Goal: Task Accomplishment & Management: Use online tool/utility

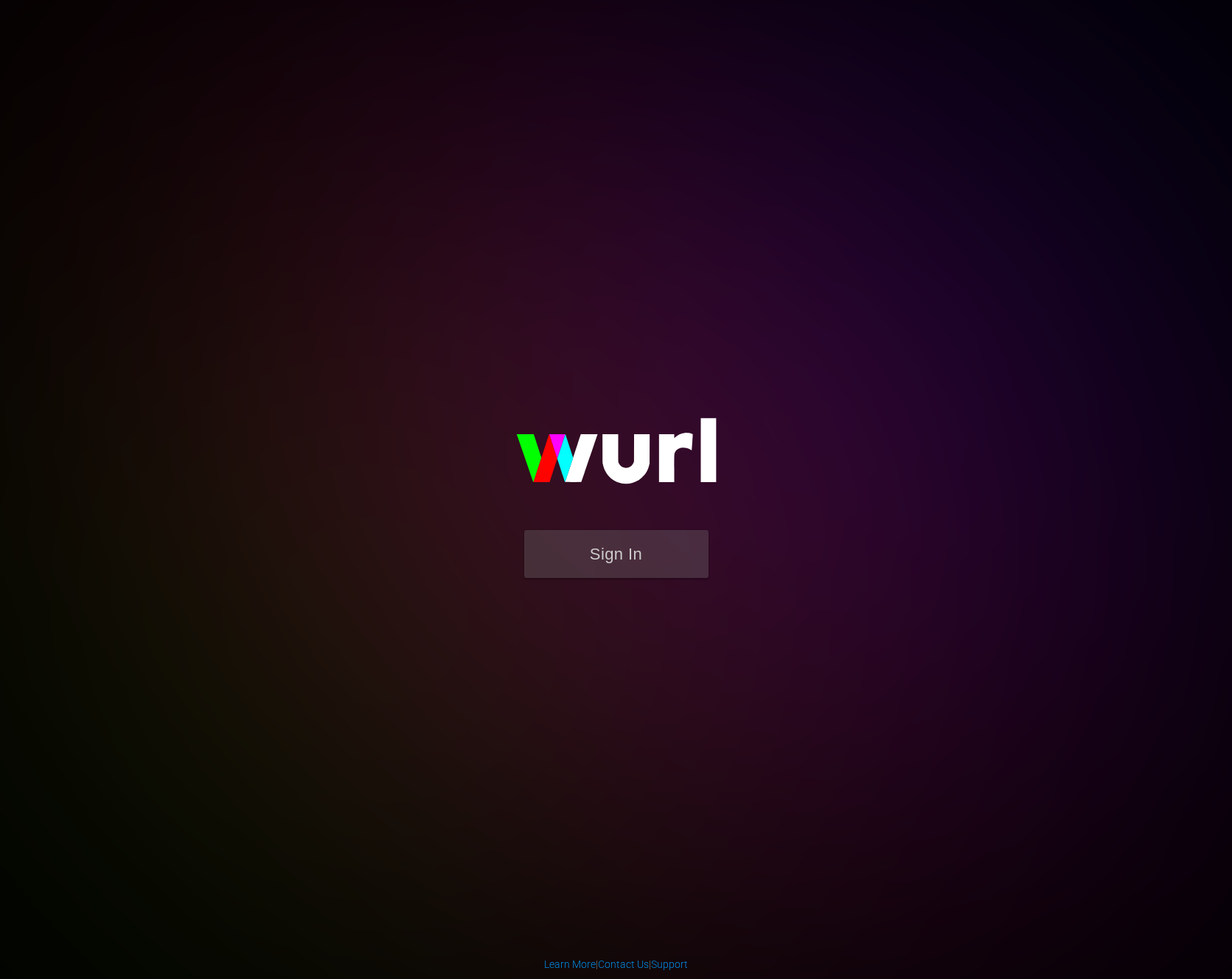
click at [538, 528] on img at bounding box center [616, 458] width 295 height 143
click at [542, 533] on button "Sign In" at bounding box center [616, 554] width 185 height 48
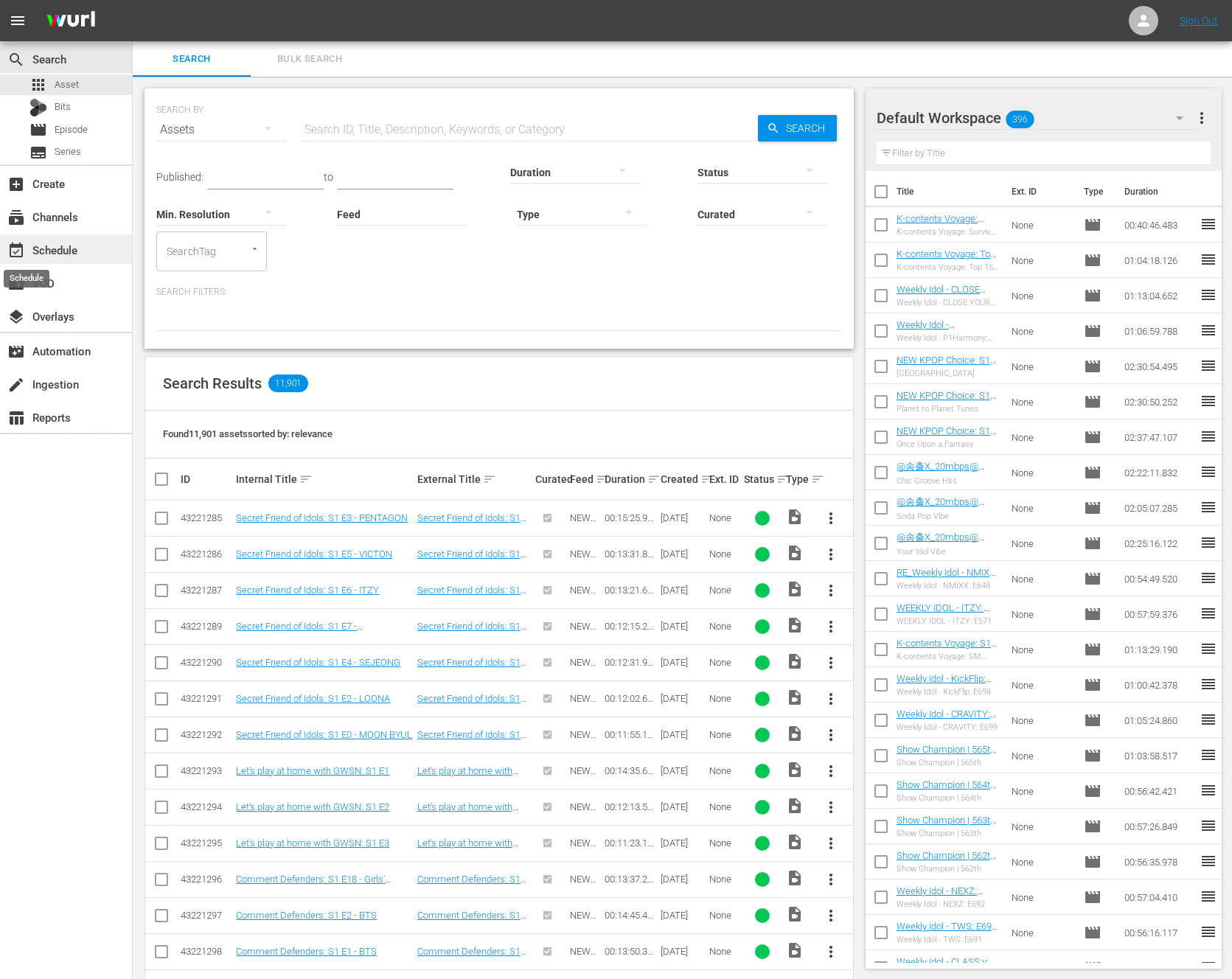
click at [23, 244] on span "event_available" at bounding box center [16, 250] width 18 height 18
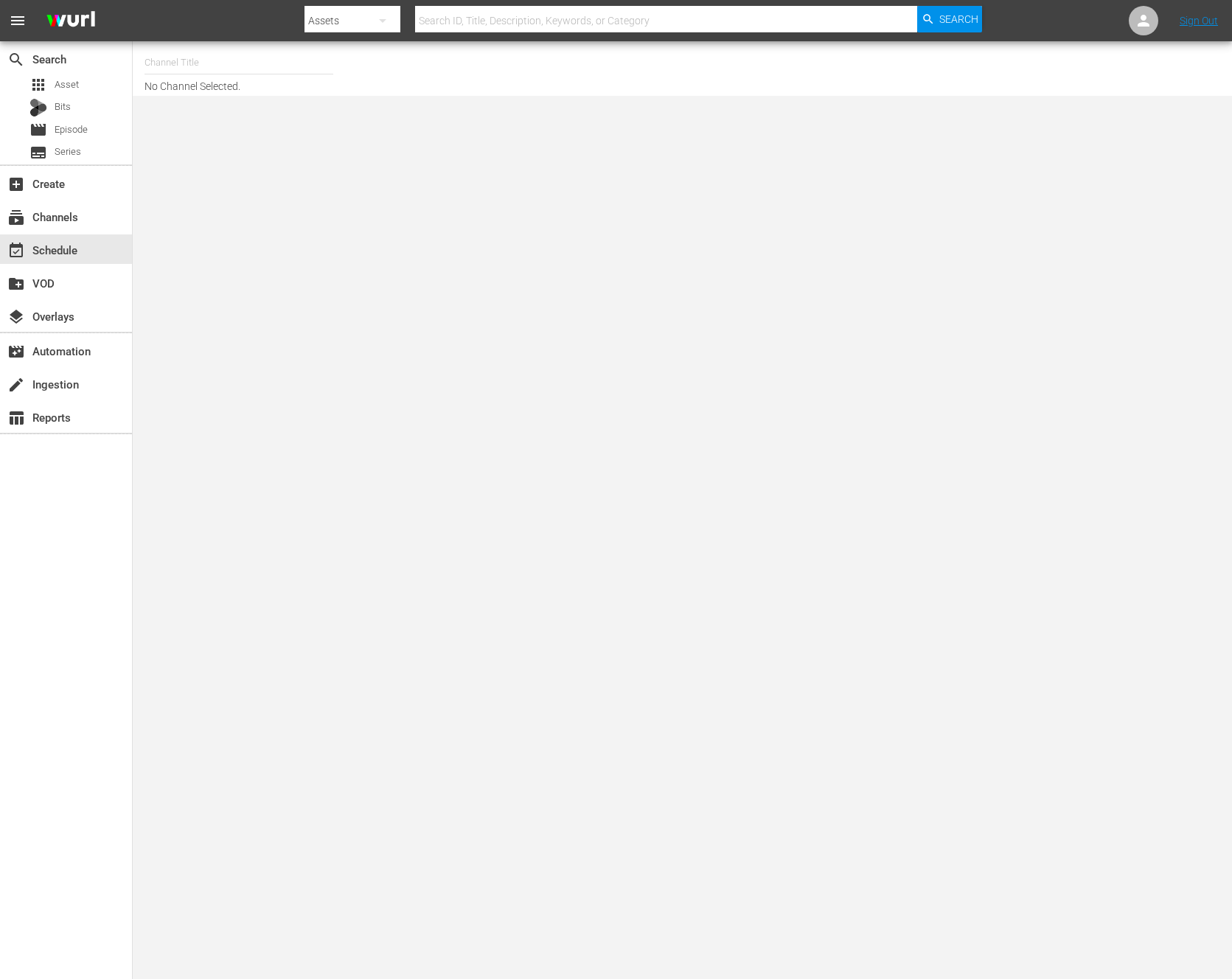
click at [987, 436] on body "menu Search By Assets Search ID, Title, Description, Keywords, or Category Sear…" at bounding box center [616, 489] width 1232 height 979
click at [173, 67] on input "text" at bounding box center [239, 62] width 189 height 35
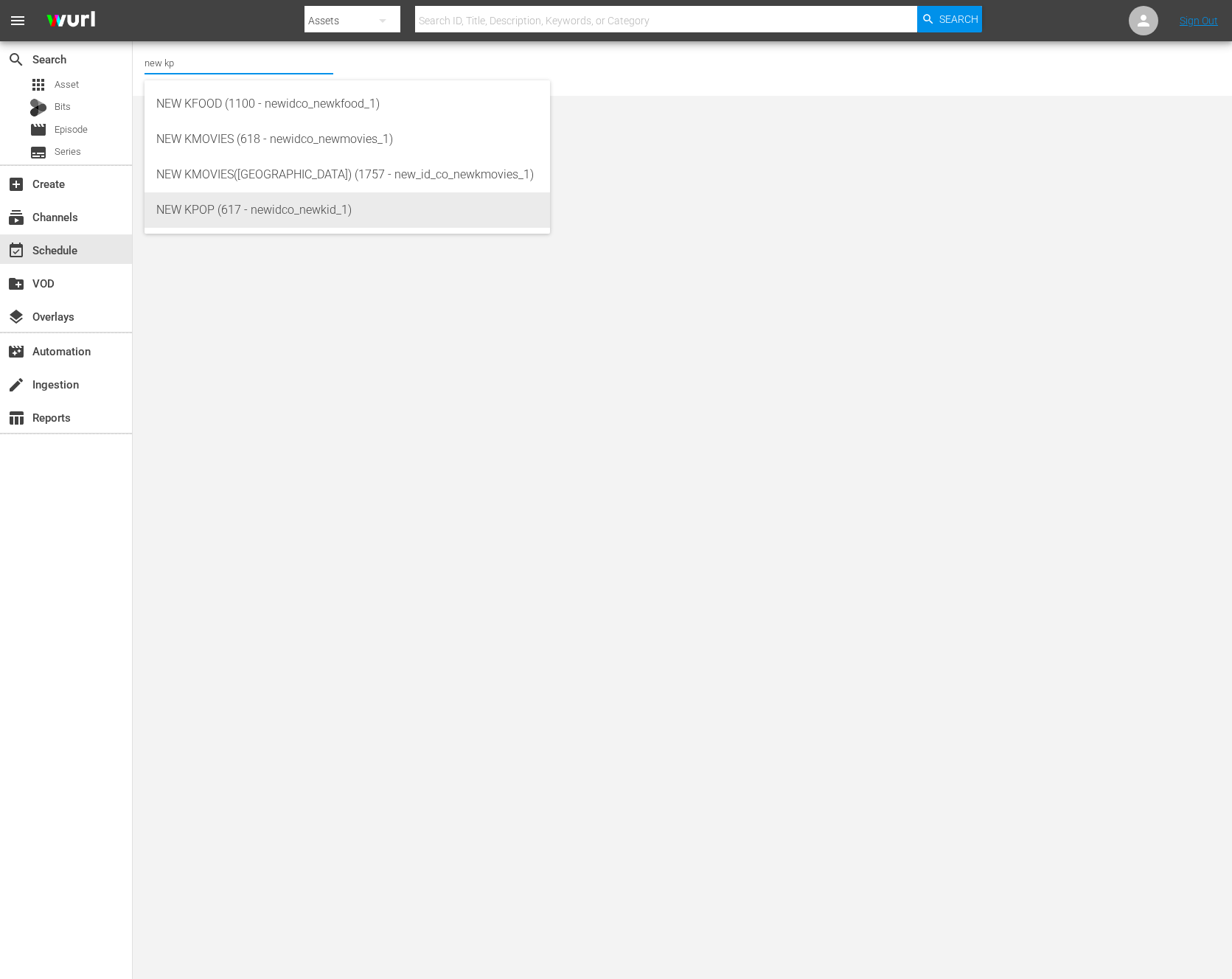
click at [365, 217] on div "NEW KPOP (617 - newidco_newkid_1)" at bounding box center [347, 210] width 382 height 35
type input "NEW KPOP (617 - newidco_newkid_1)"
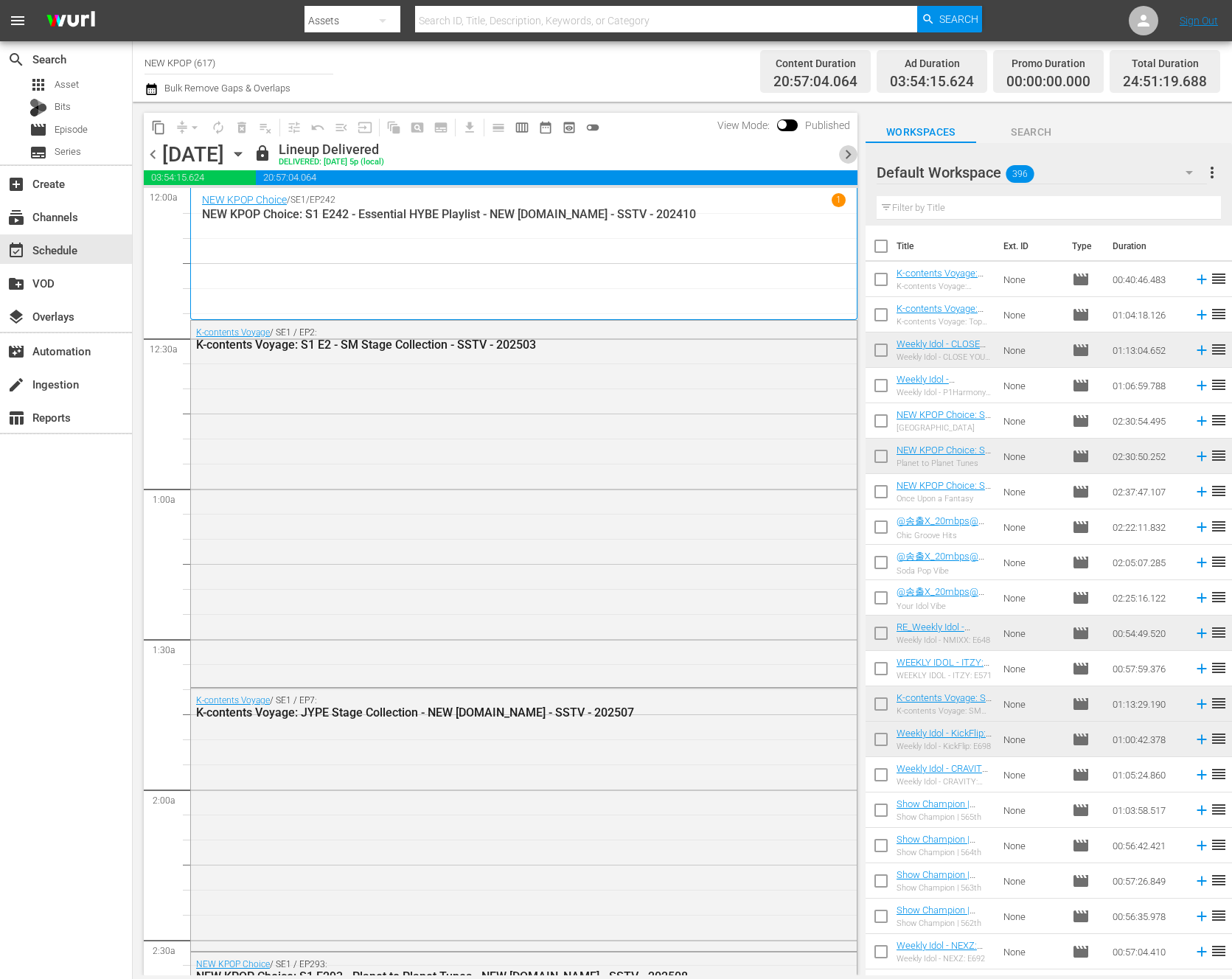
click at [843, 156] on span "chevron_right" at bounding box center [848, 154] width 19 height 19
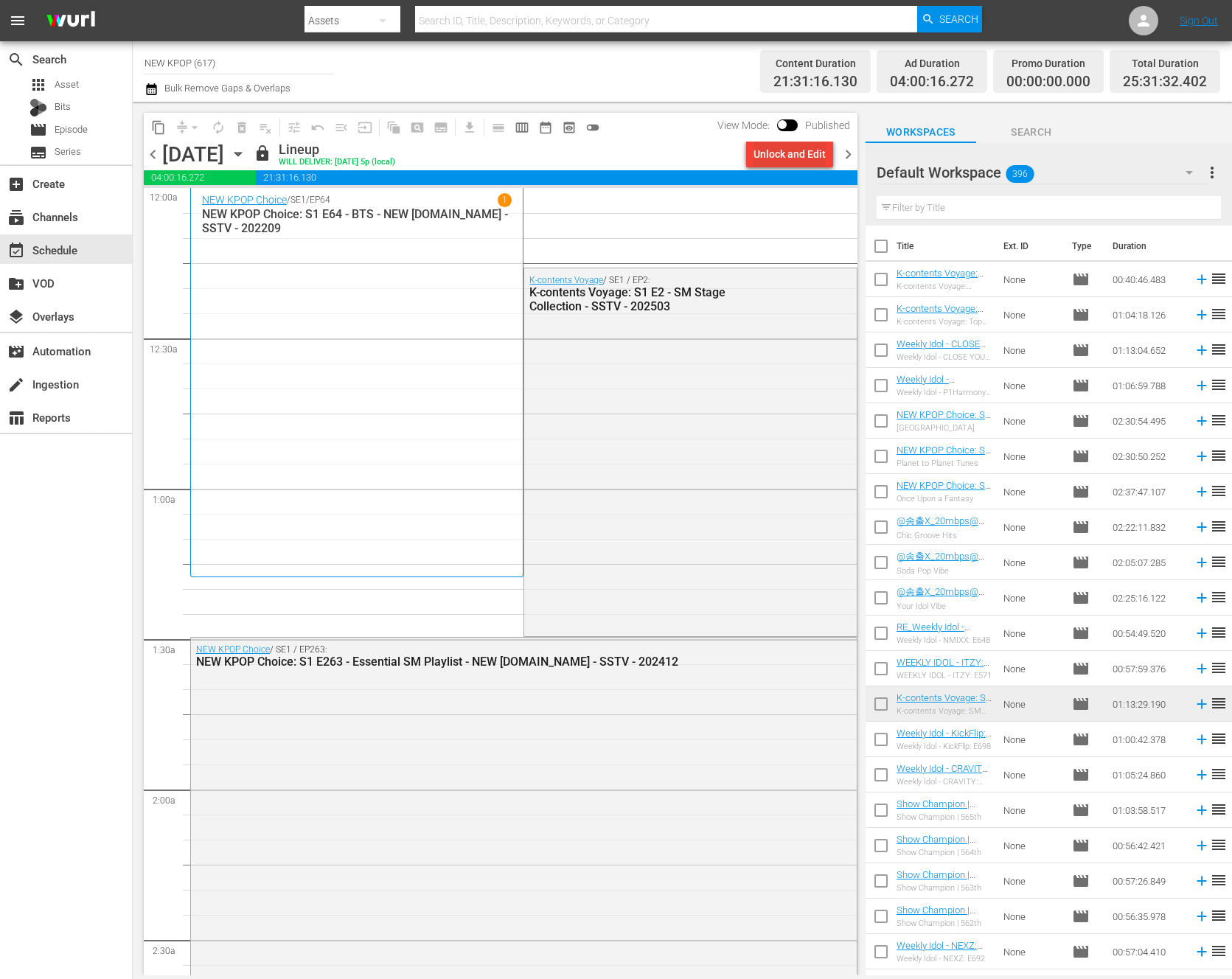
click at [808, 154] on div "Unlock and Edit" at bounding box center [790, 153] width 73 height 26
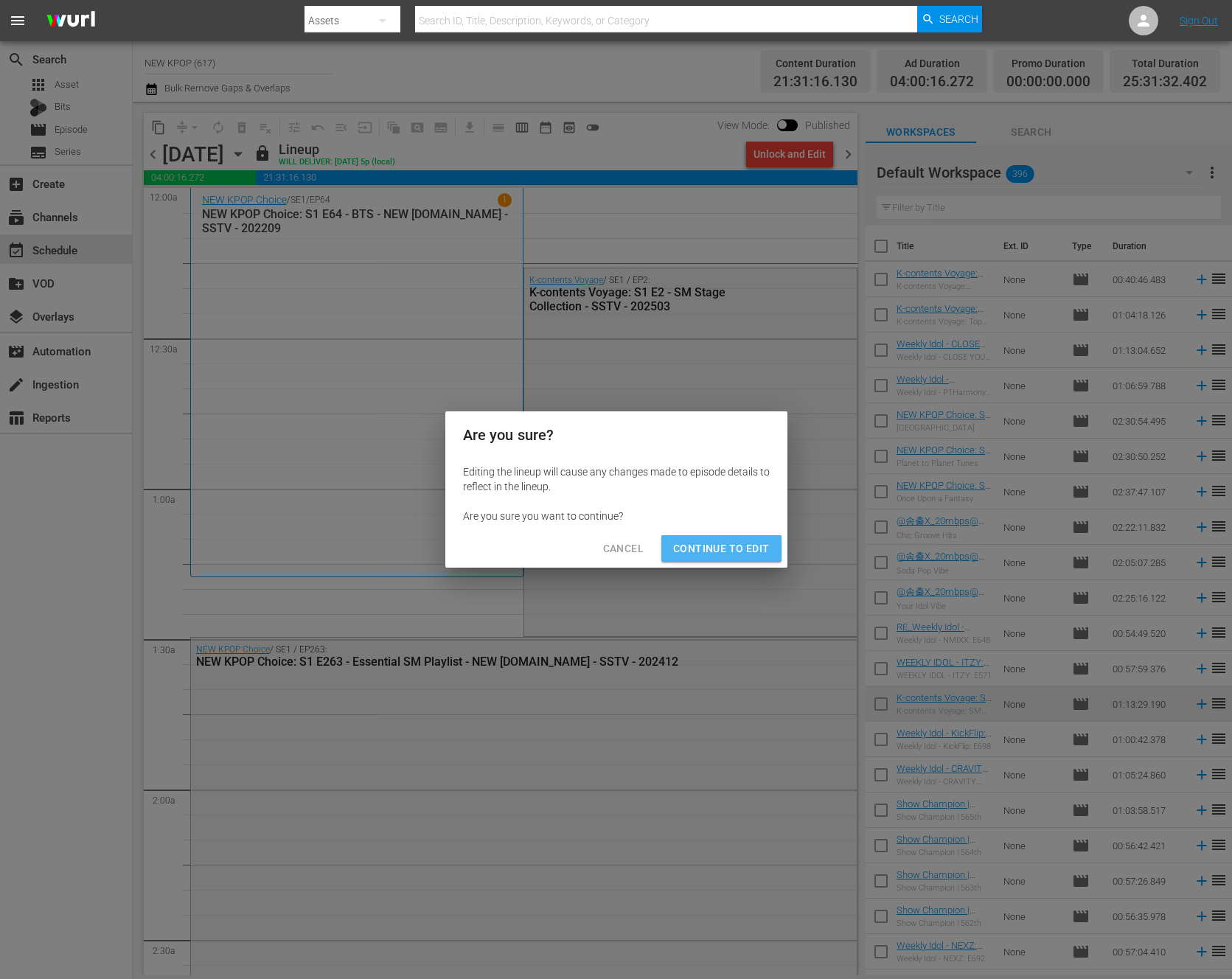
click at [756, 545] on span "Continue to Edit" at bounding box center [721, 549] width 96 height 19
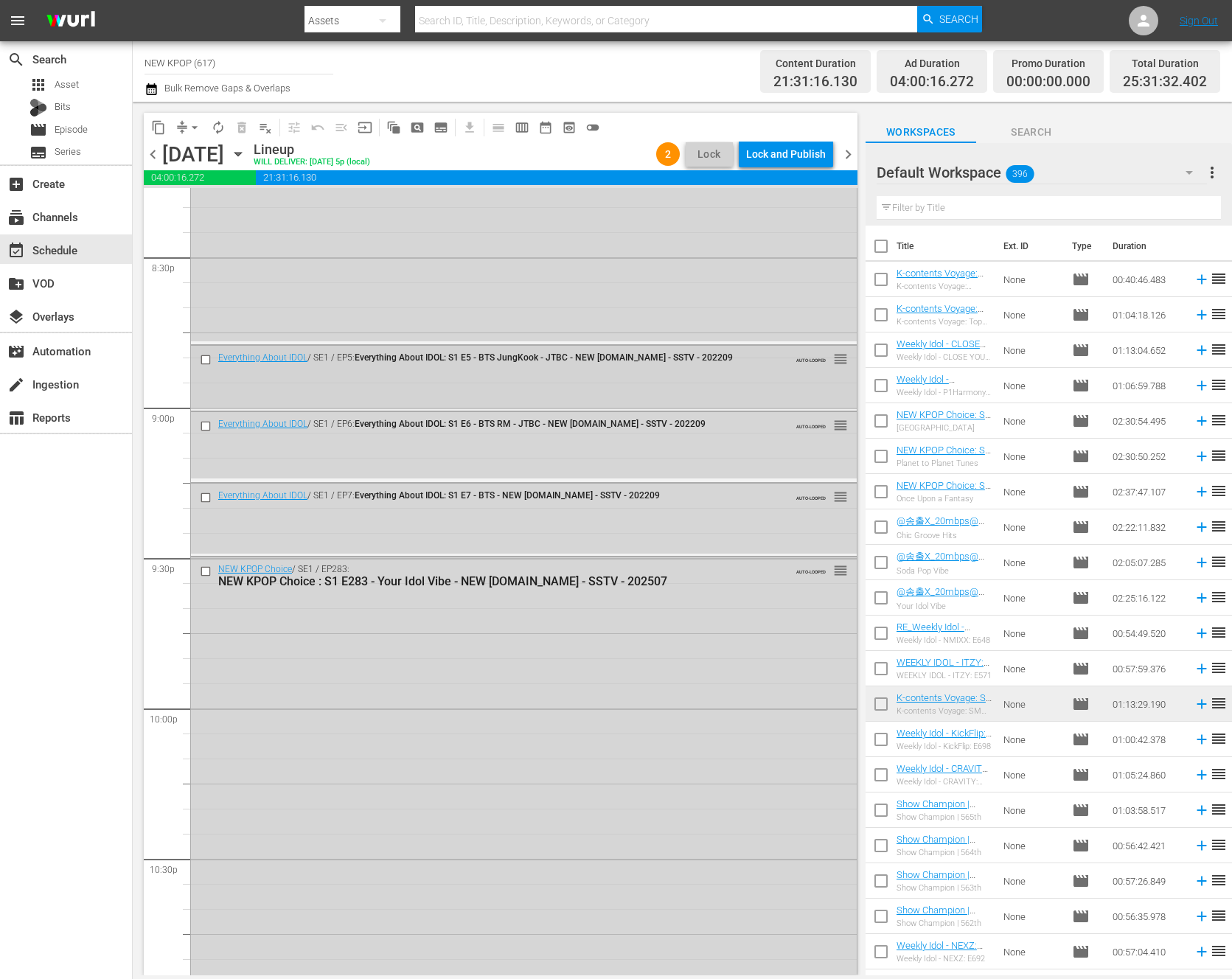
scroll to position [6172, 0]
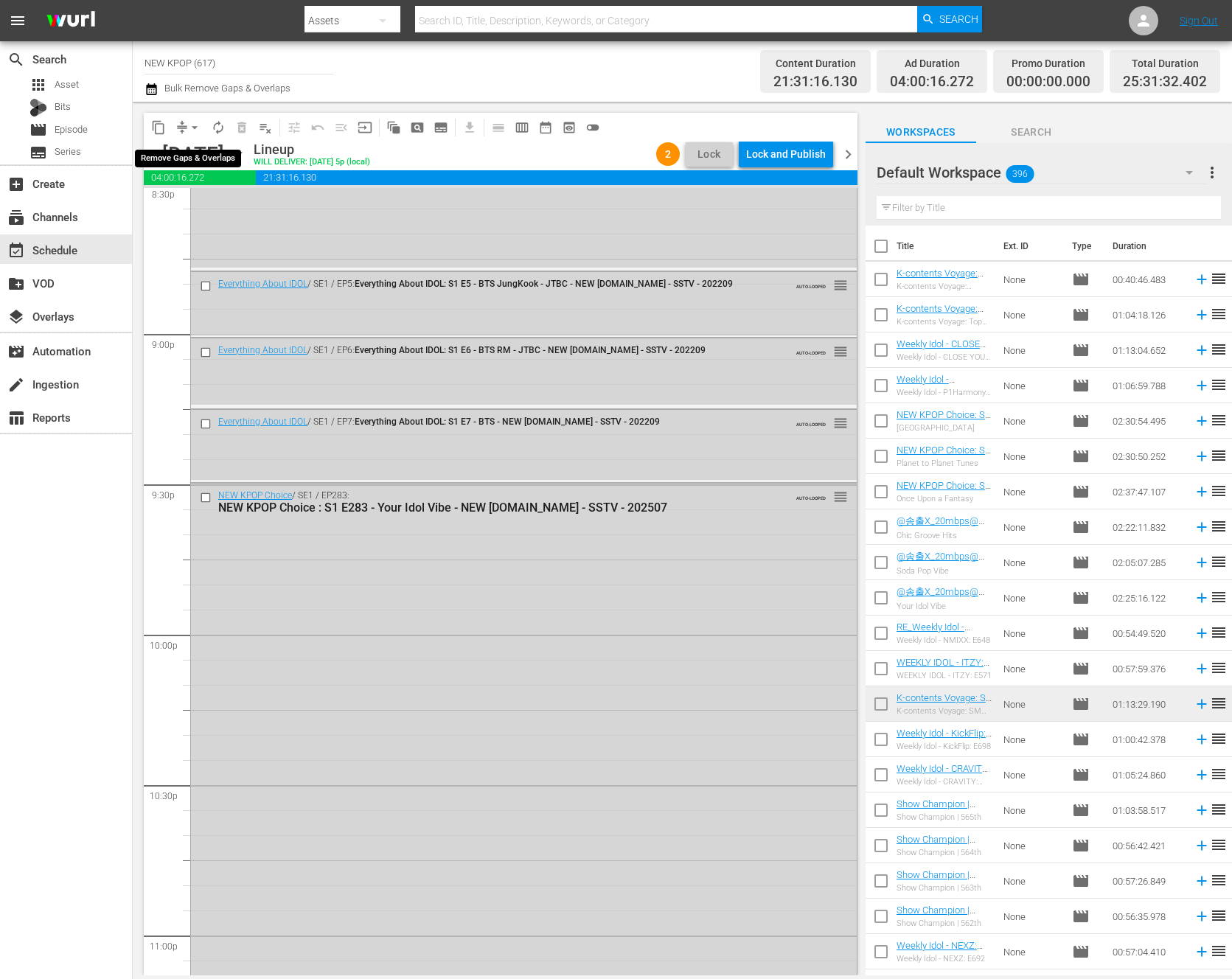
click at [192, 135] on button "arrow_drop_down" at bounding box center [195, 127] width 24 height 24
click at [196, 213] on li "Align to End of Previous Day" at bounding box center [196, 206] width 155 height 24
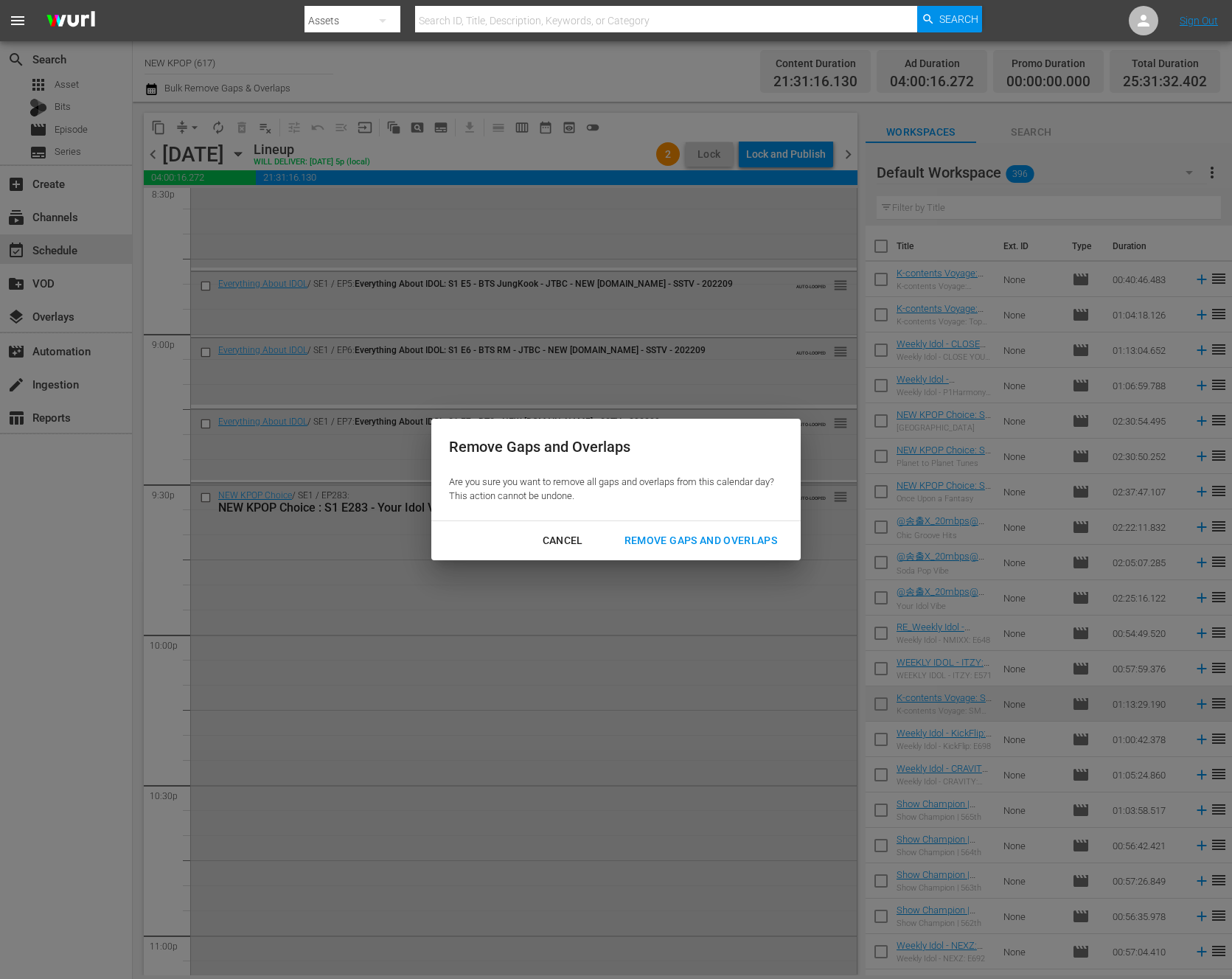
click at [681, 551] on button "Remove Gaps and Overlaps" at bounding box center [701, 541] width 188 height 27
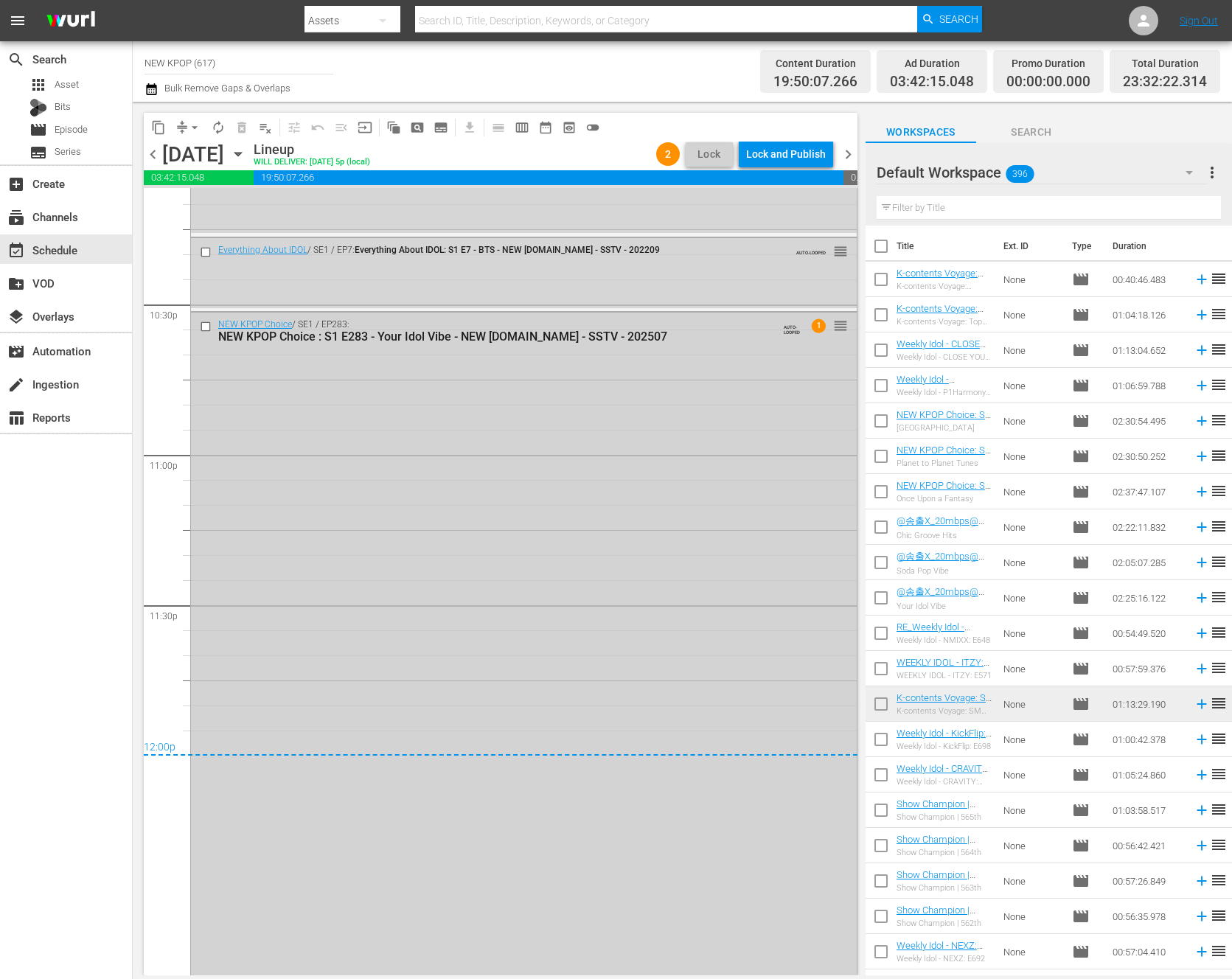
scroll to position [6683, 0]
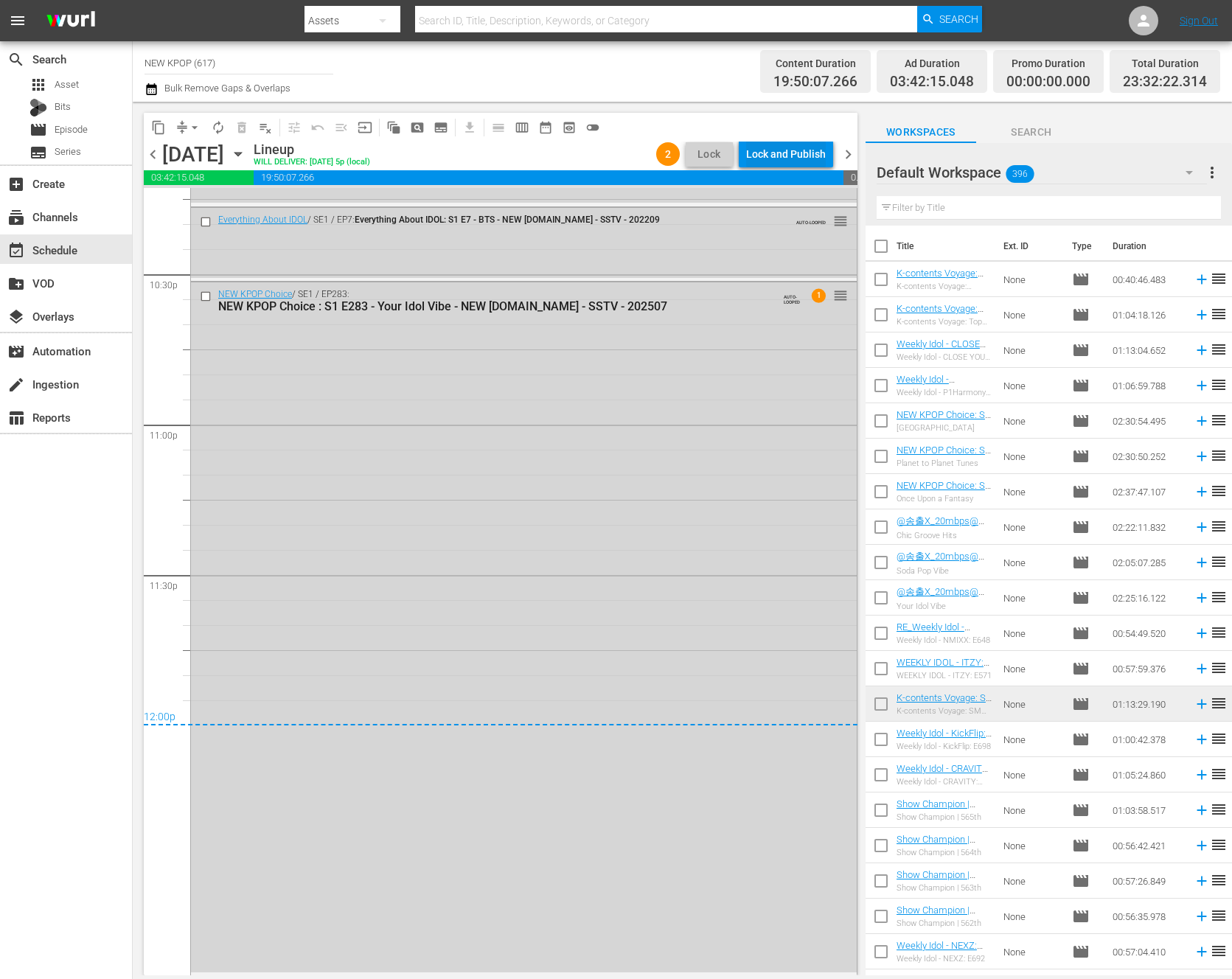
click at [772, 136] on div "content_copy compress arrow_drop_down autorenew_outlined delete_forever_outline…" at bounding box center [501, 127] width 713 height 29
click at [772, 142] on div "Lock and Publish" at bounding box center [786, 153] width 79 height 26
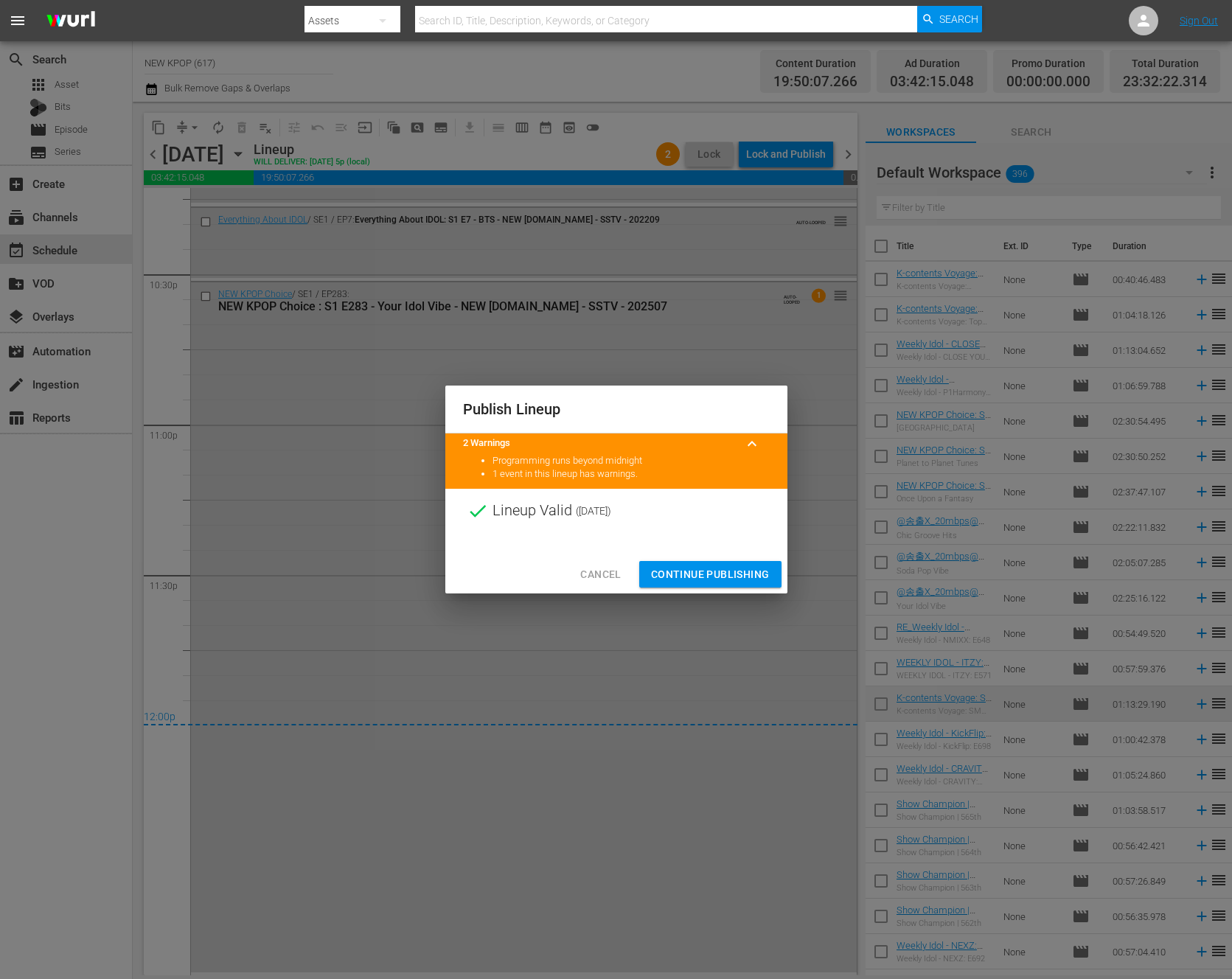
click at [697, 571] on span "Continue Publishing" at bounding box center [710, 575] width 119 height 19
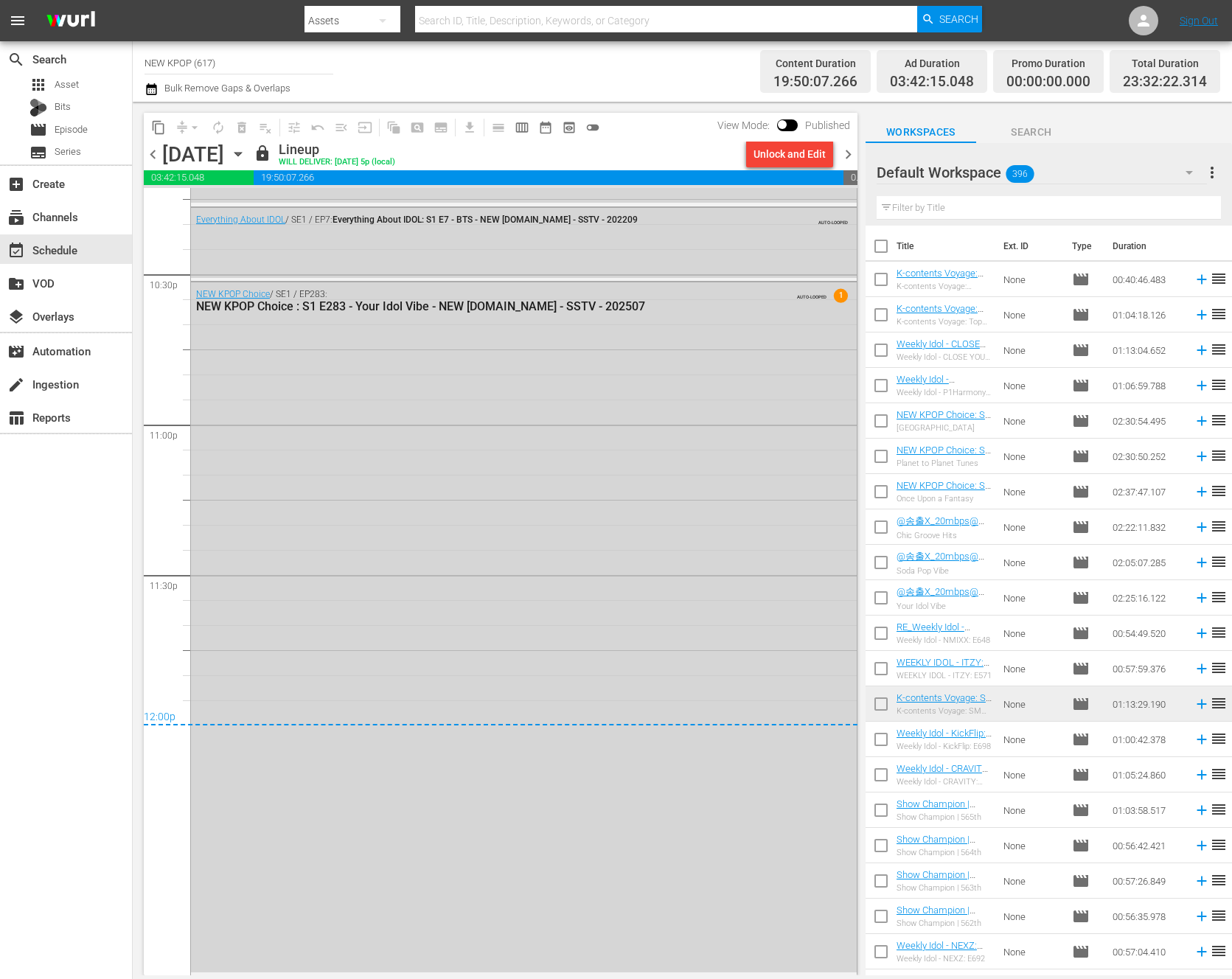
click at [850, 153] on span "chevron_right" at bounding box center [848, 154] width 19 height 19
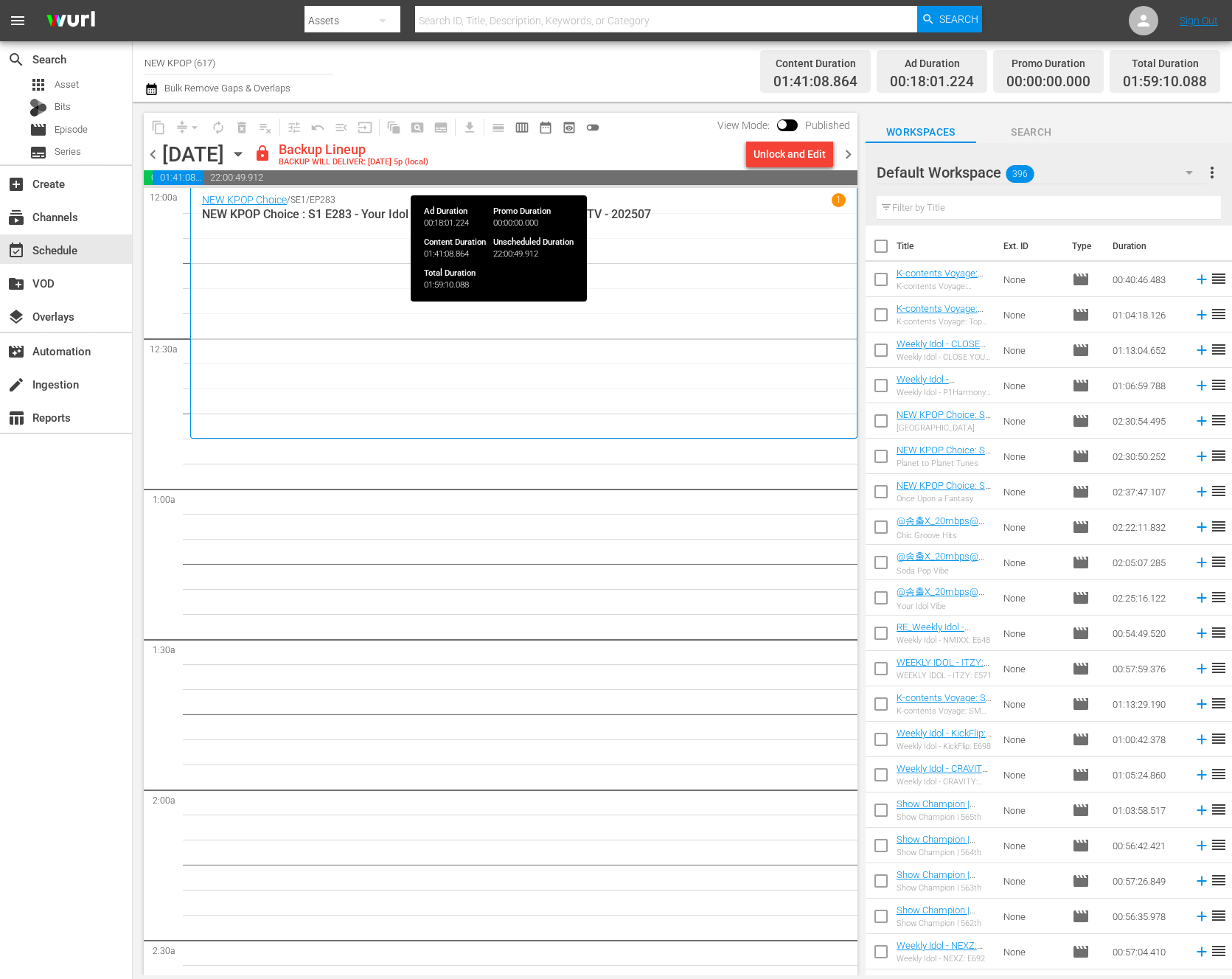
click at [809, 173] on span "22:00:49.912" at bounding box center [530, 177] width 655 height 14
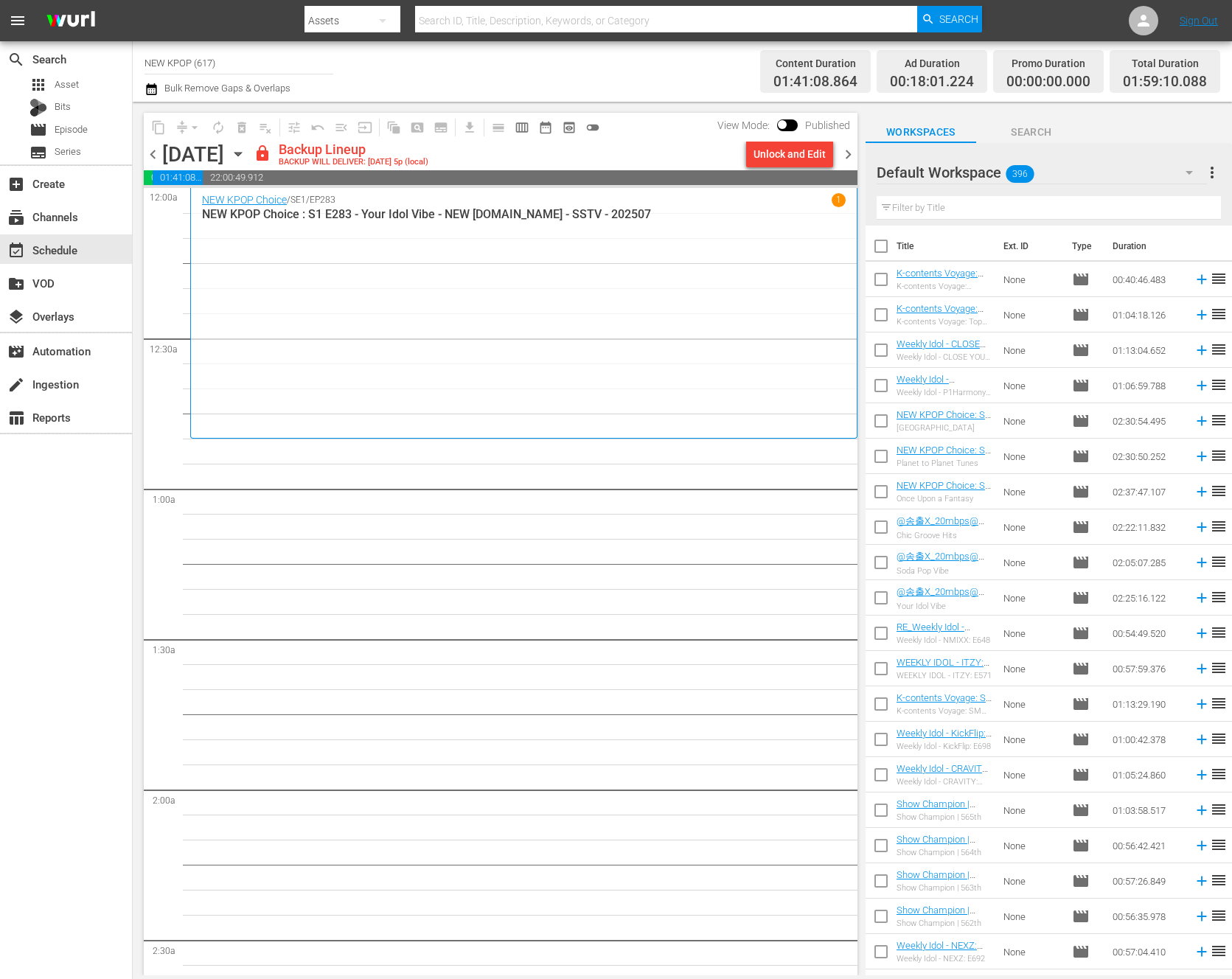
click at [805, 168] on div "chevron_left [DATE] [DATE] lock Backup Lineup BACKUP WILL DELIVER: [DATE] 5p (l…" at bounding box center [501, 156] width 713 height 29
click at [808, 153] on div "Unlock and Edit" at bounding box center [790, 153] width 73 height 26
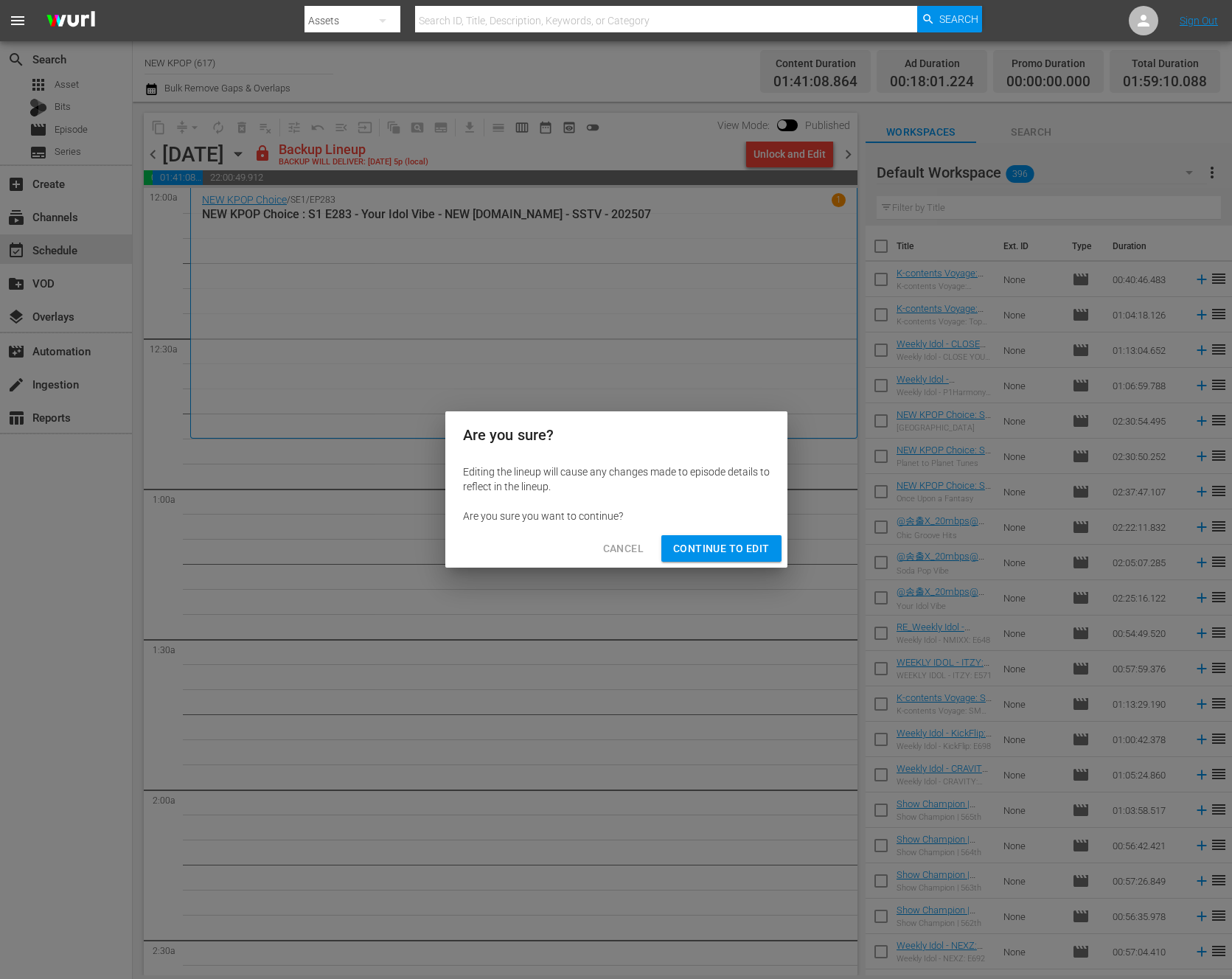
click at [719, 550] on span "Continue to Edit" at bounding box center [721, 549] width 96 height 19
